Goal: Communication & Community: Answer question/provide support

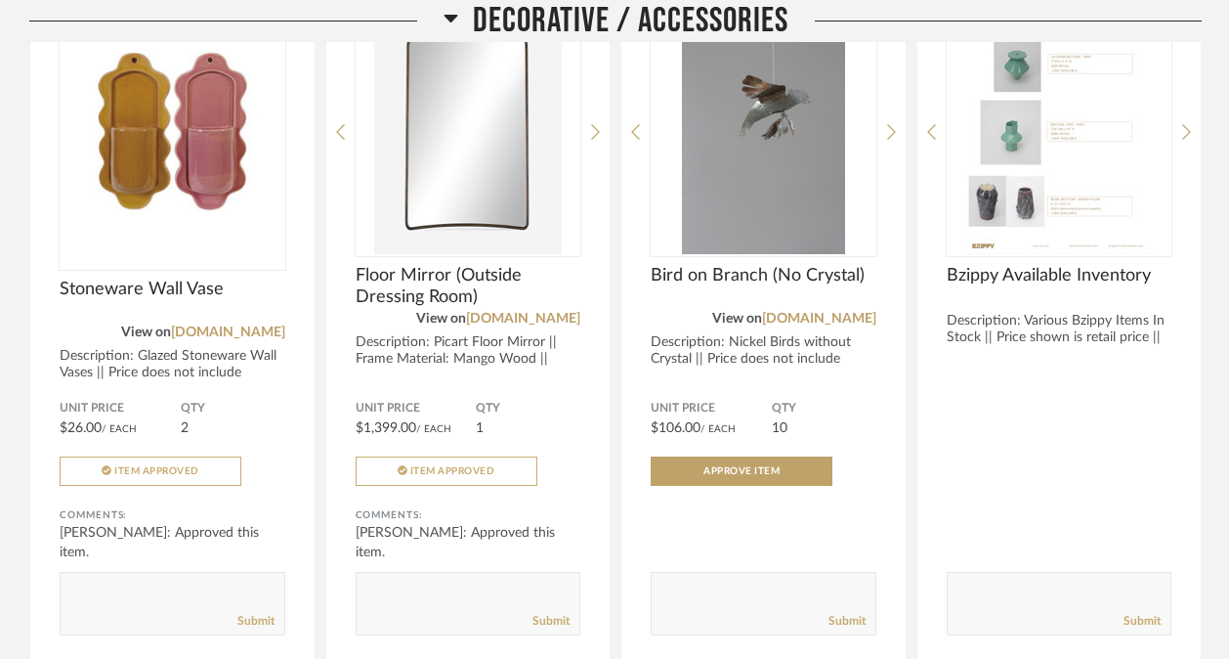
scroll to position [443, 0]
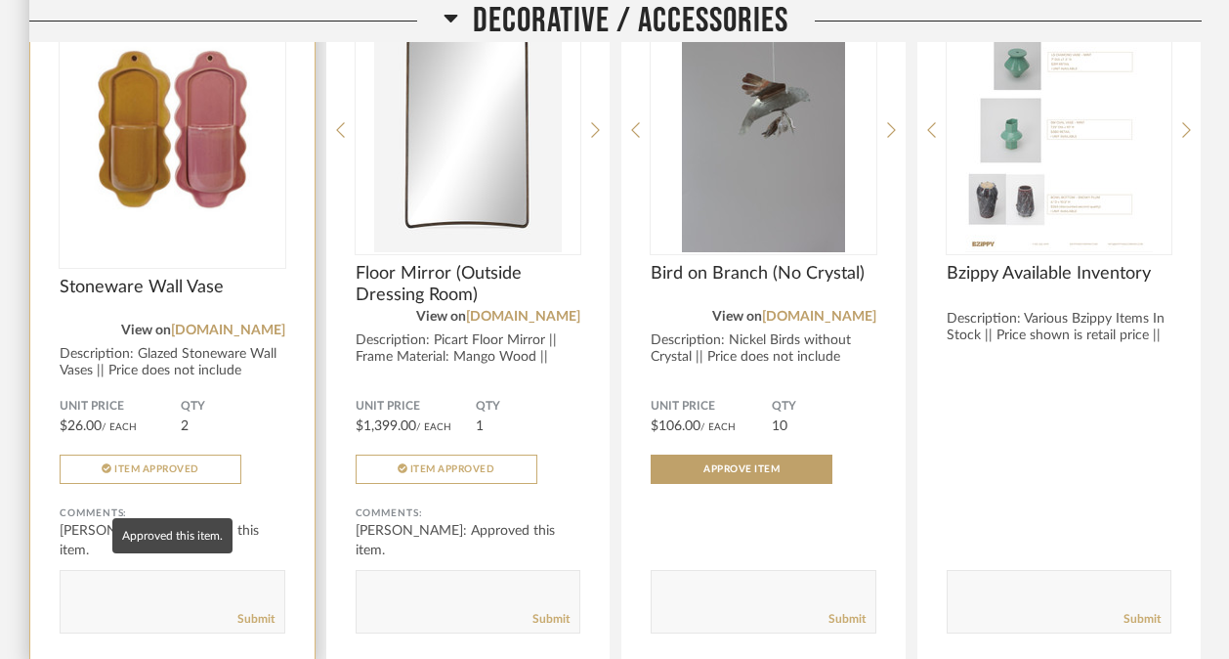
click at [209, 521] on div "[PERSON_NAME]: Approved this item." at bounding box center [173, 540] width 226 height 39
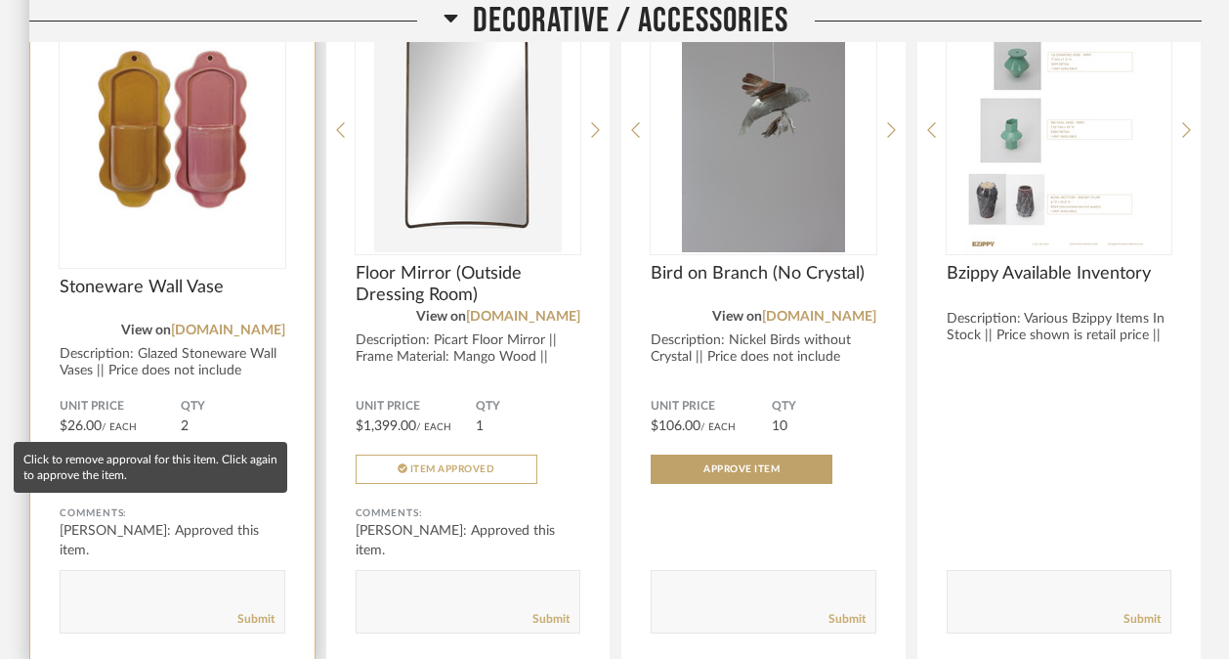
click at [193, 454] on button "Item Approved" at bounding box center [151, 468] width 182 height 29
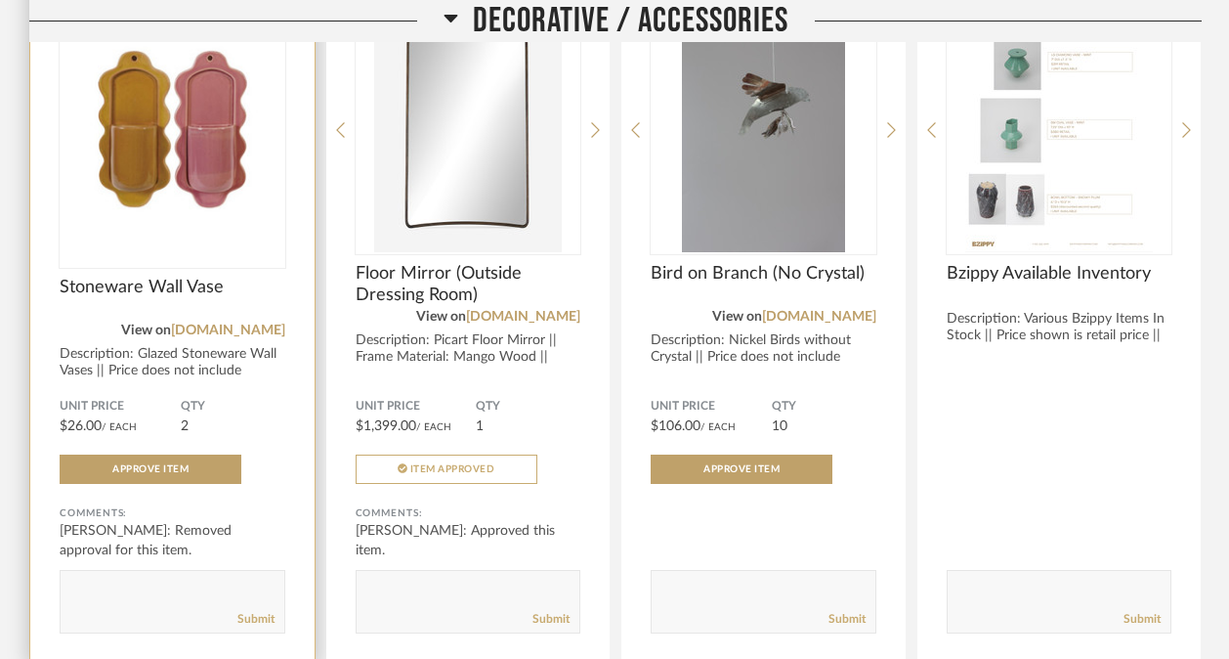
click at [141, 579] on textarea at bounding box center [173, 592] width 224 height 26
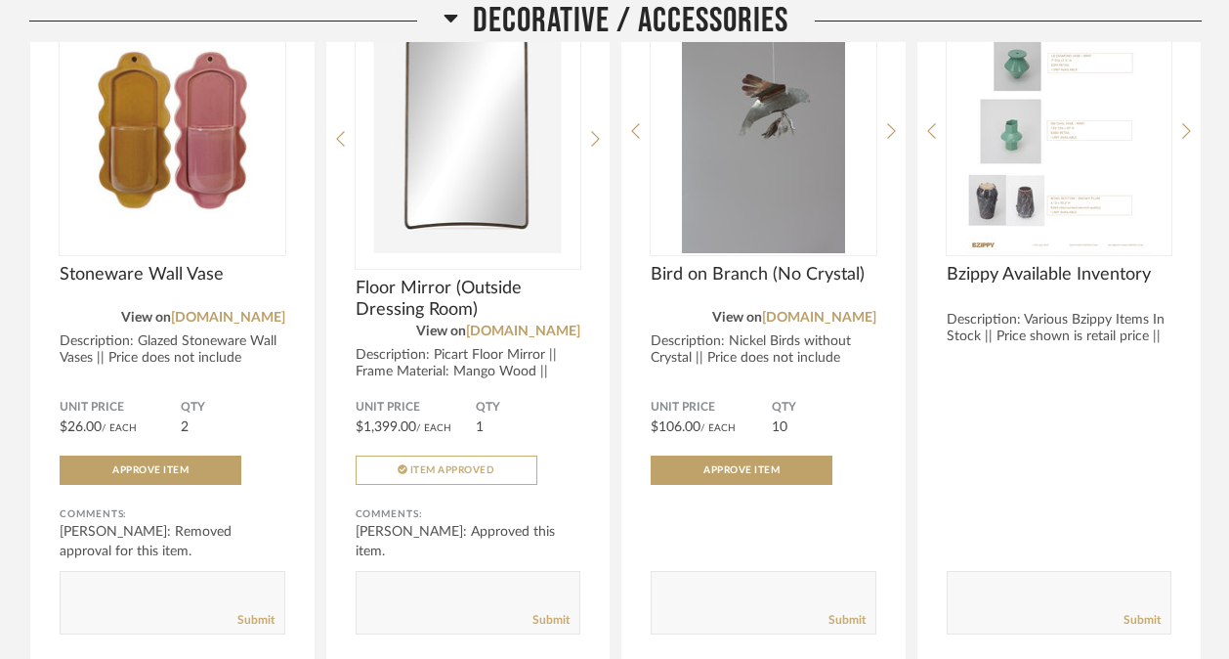
scroll to position [441, 0]
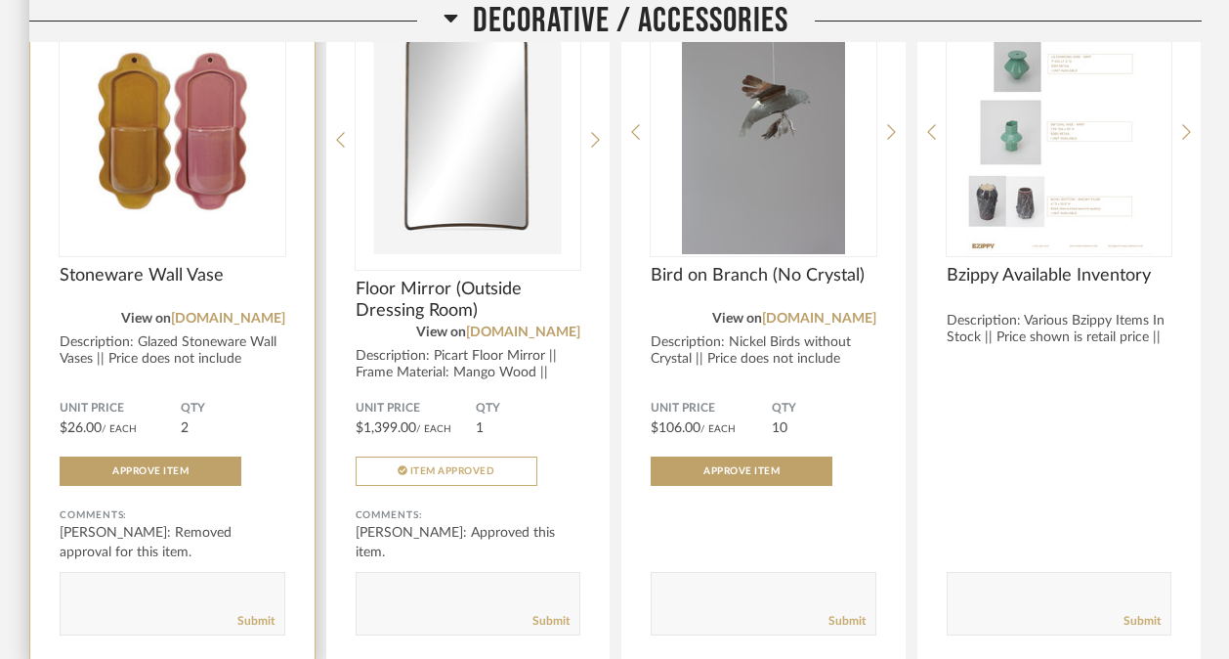
click at [139, 581] on textarea at bounding box center [173, 594] width 224 height 26
type textarea "S"
type textarea "Sorry if I am commenting twice, what are these for/where are they going? I did …"
click at [252, 613] on link "Submit" at bounding box center [255, 621] width 37 height 17
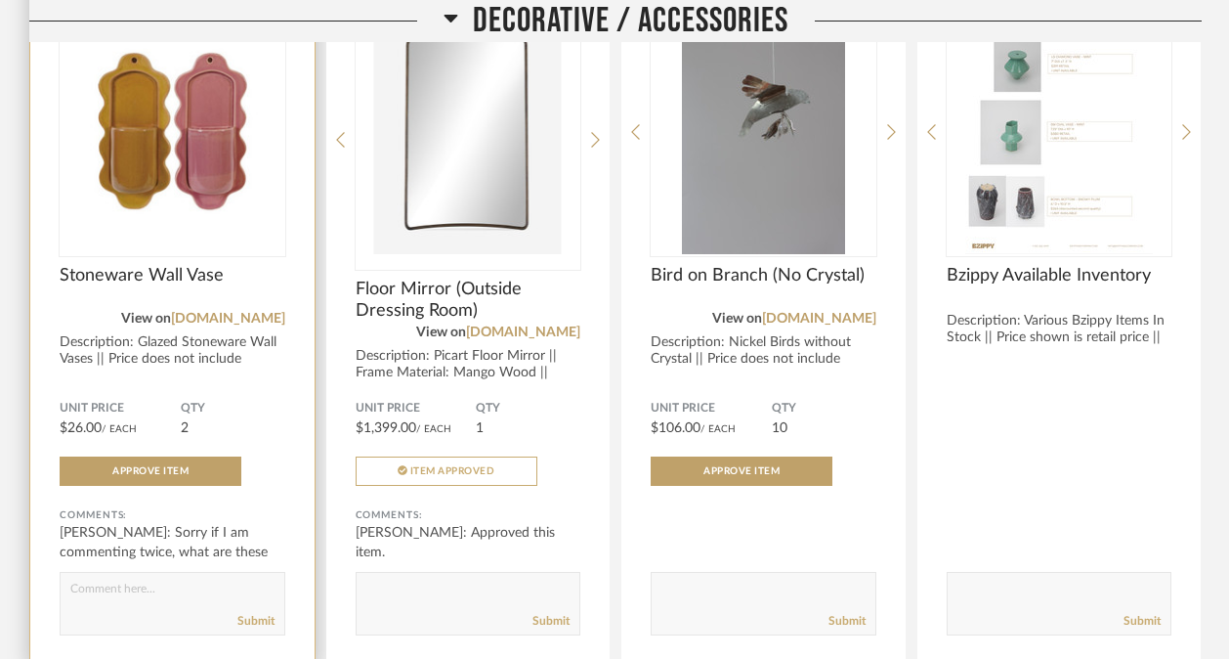
scroll to position [0, 0]
